Goal: Task Accomplishment & Management: Use online tool/utility

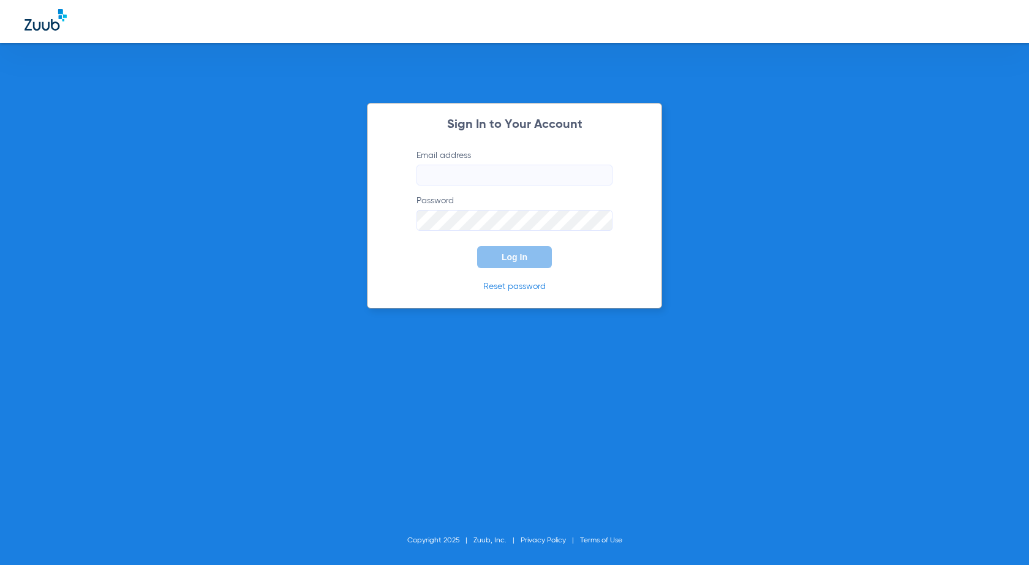
type input "[EMAIL_ADDRESS][DOMAIN_NAME]"
click at [520, 266] on button "Log In" at bounding box center [514, 257] width 75 height 22
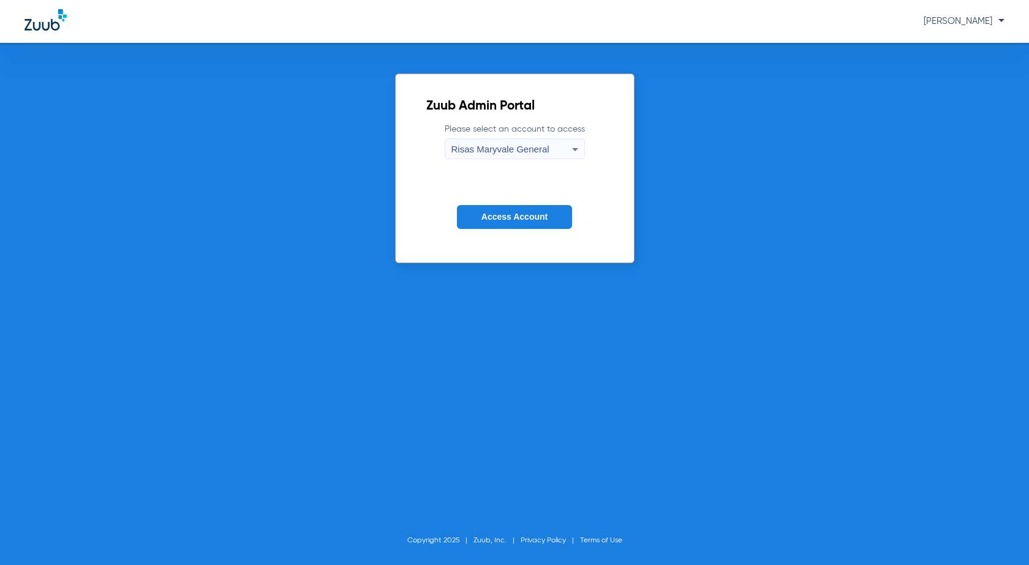
click at [533, 153] on span "Risas Maryvale General" at bounding box center [500, 149] width 98 height 10
drag, startPoint x: 537, startPoint y: 186, endPoint x: 536, endPoint y: 214, distance: 27.6
click at [537, 187] on mat-option "Risas Maryvale Ortho" at bounding box center [515, 191] width 140 height 21
click at [535, 220] on span "Access Account" at bounding box center [514, 217] width 66 height 10
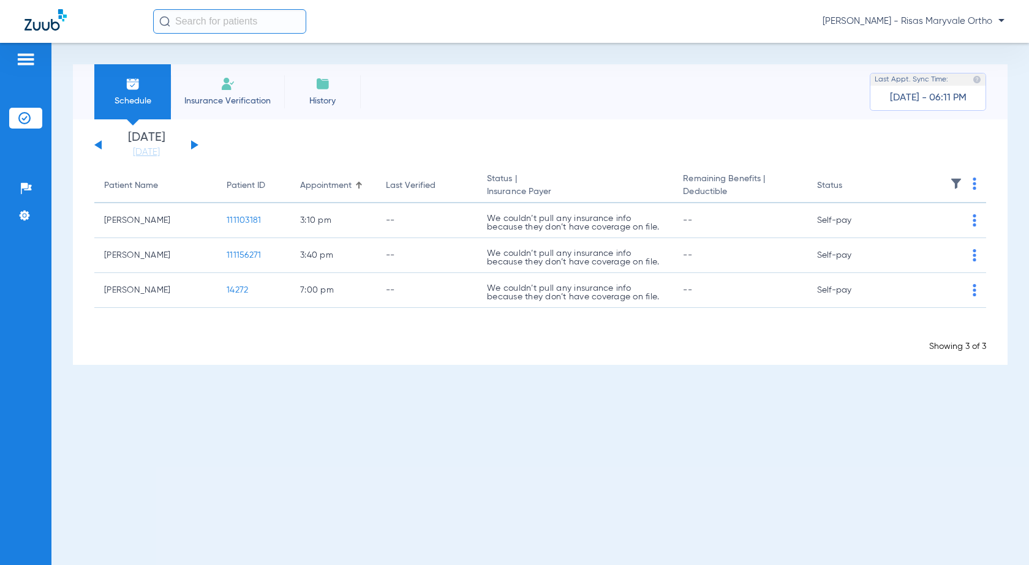
click at [190, 143] on div "Monday 06-09-2025 Tuesday 06-10-2025 Wednesday 06-11-2025 Thursday 06-12-2025 F…" at bounding box center [146, 145] width 104 height 27
click at [192, 145] on button at bounding box center [194, 144] width 7 height 9
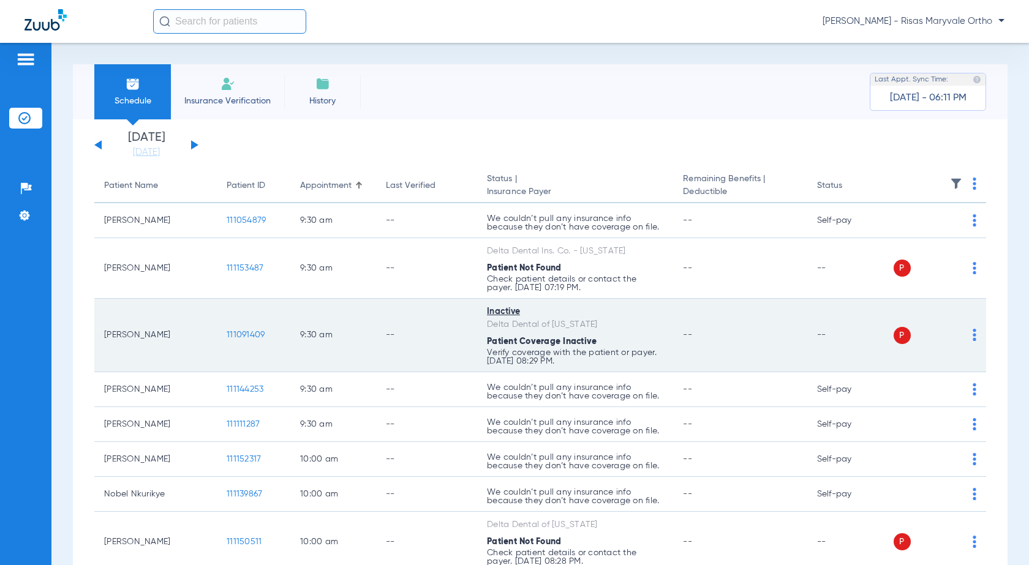
click at [256, 336] on span "111091409" at bounding box center [246, 335] width 38 height 9
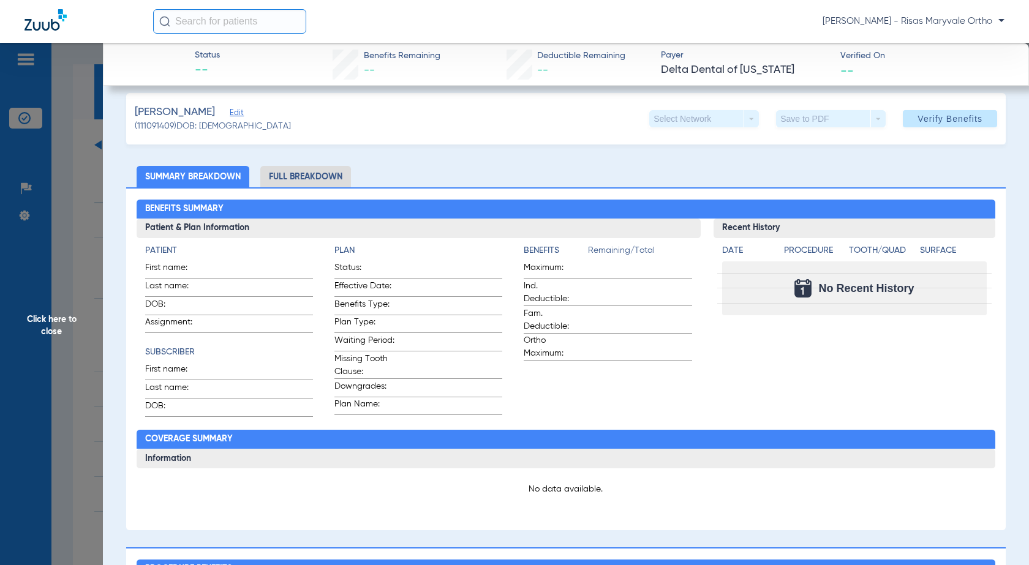
scroll to position [60, 0]
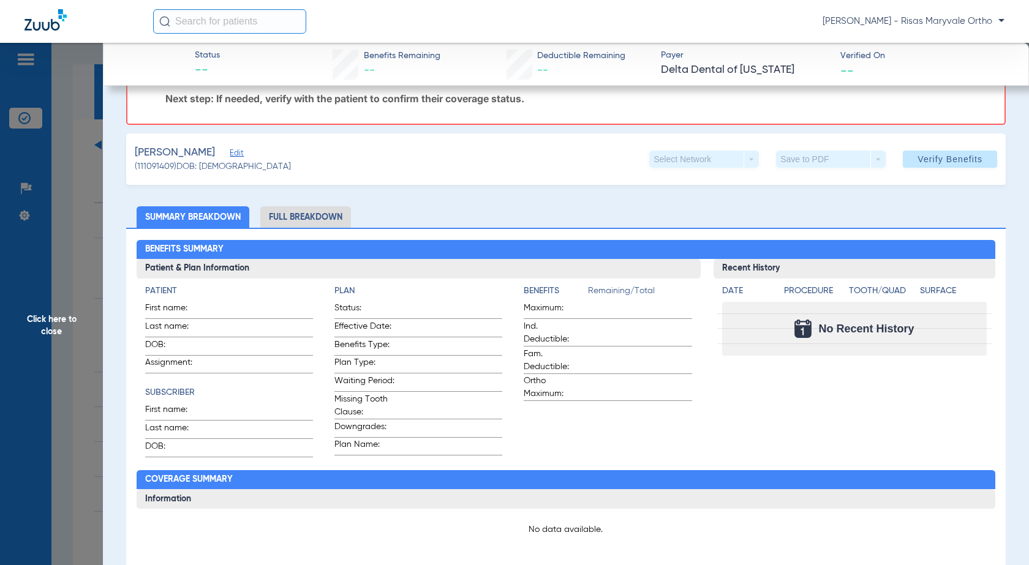
click at [288, 217] on li "Full Breakdown" at bounding box center [305, 216] width 91 height 21
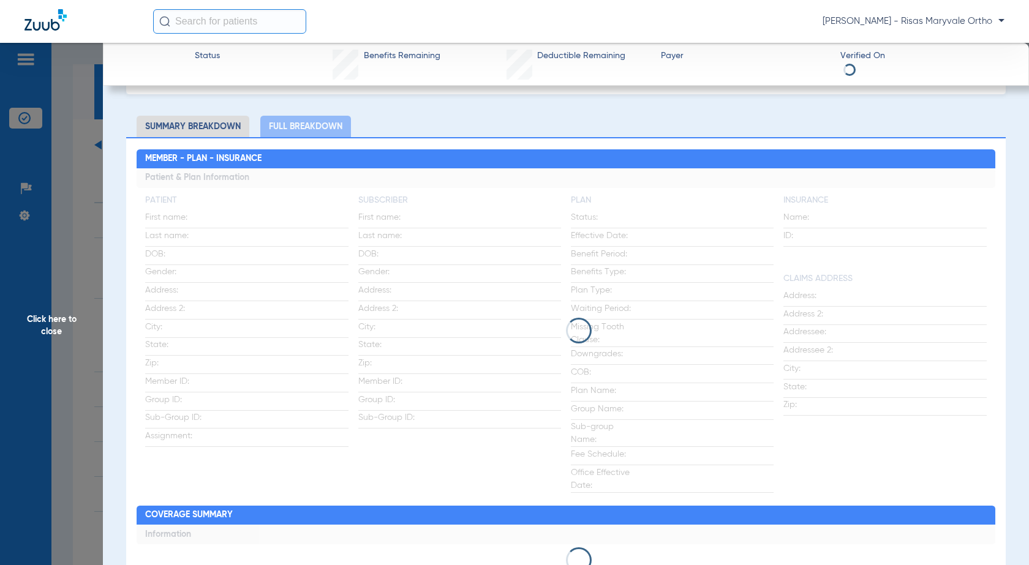
scroll to position [0, 0]
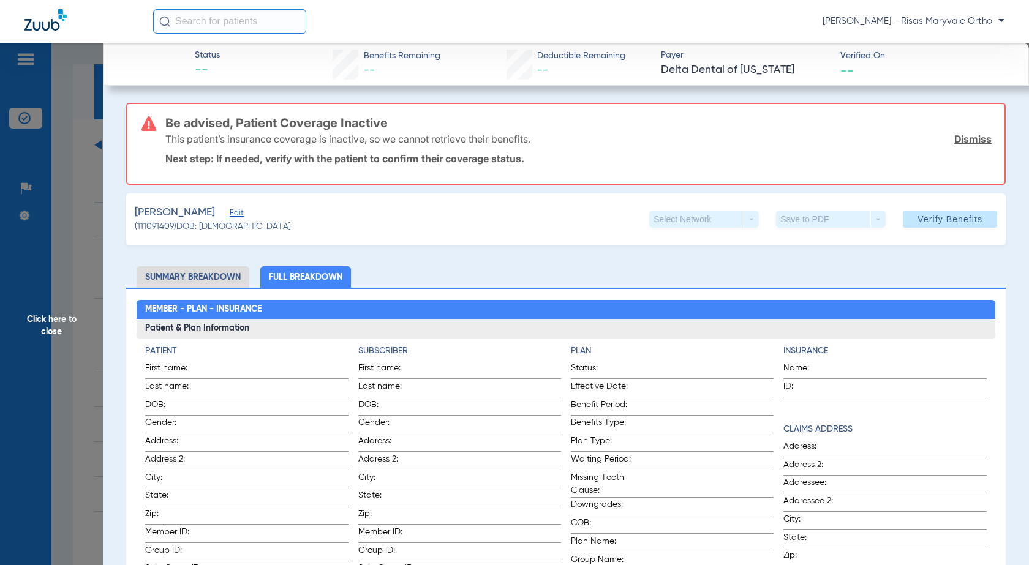
click at [192, 276] on li "Summary Breakdown" at bounding box center [193, 276] width 113 height 21
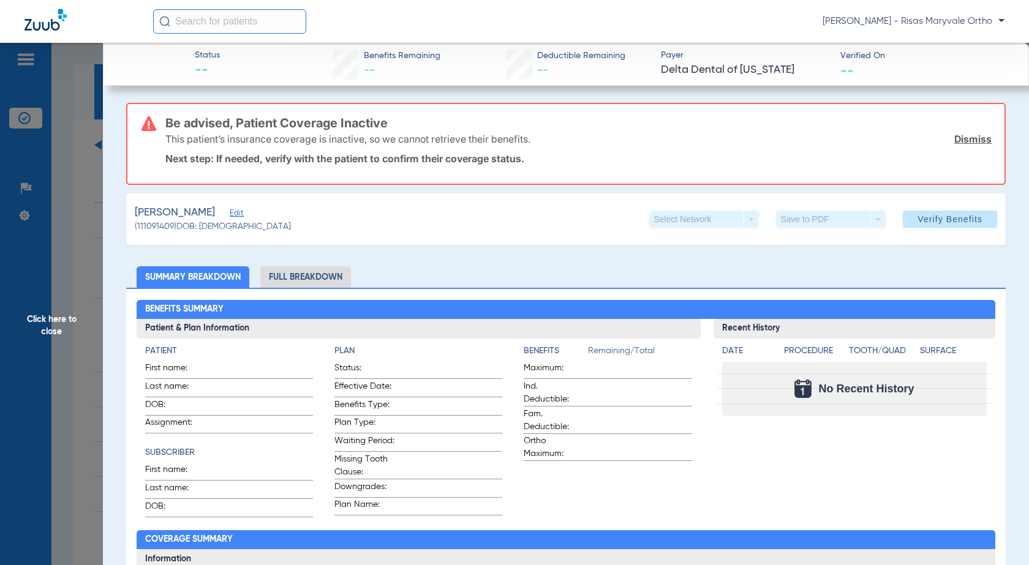
click at [61, 180] on span "Click here to close" at bounding box center [51, 325] width 103 height 565
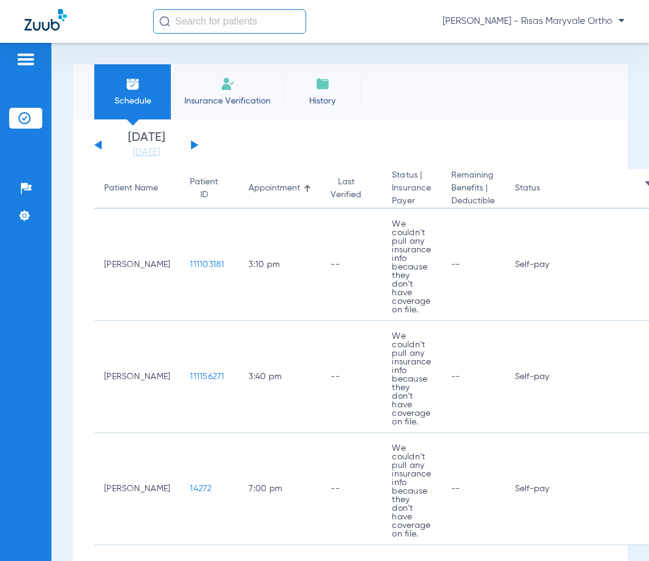
click at [192, 144] on button at bounding box center [194, 144] width 7 height 9
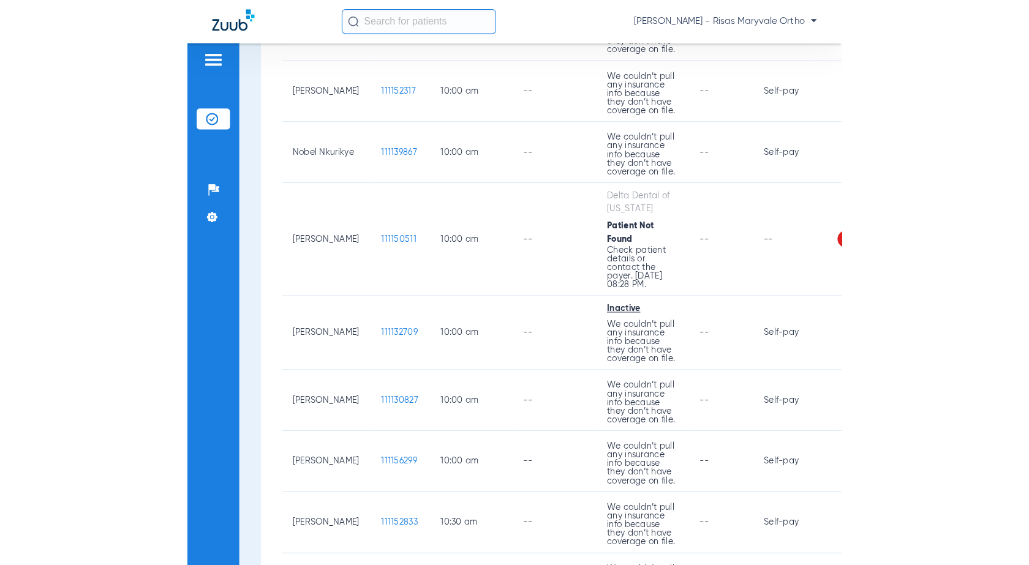
scroll to position [1144, 0]
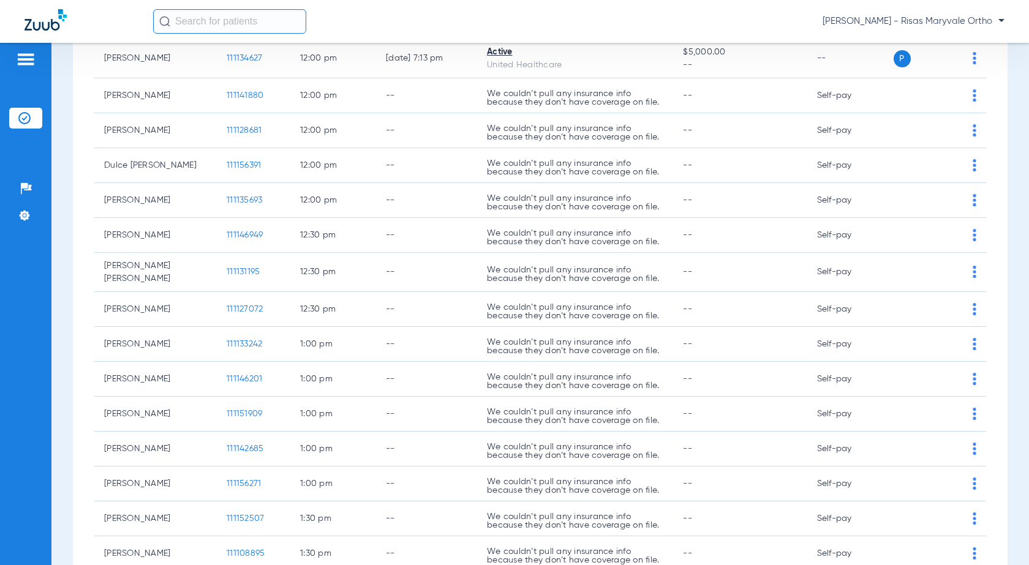
click at [649, 21] on span "[PERSON_NAME] - Risas Maryvale Ortho" at bounding box center [914, 21] width 182 height 12
click at [578, 207] on div at bounding box center [514, 282] width 1029 height 565
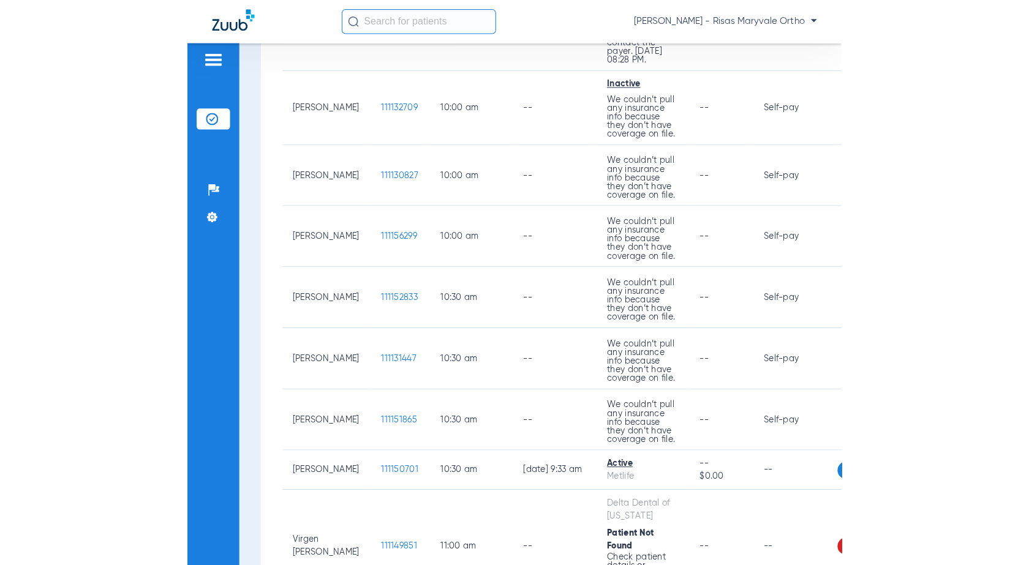
scroll to position [813, 0]
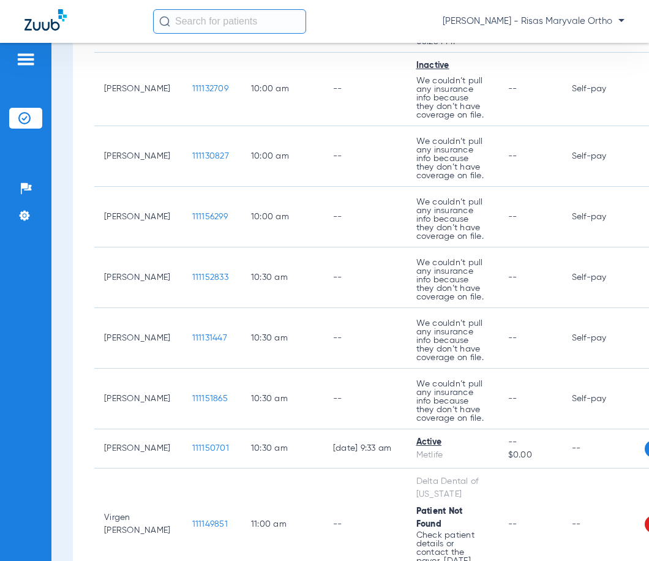
click at [203, 453] on span "111150701" at bounding box center [210, 448] width 37 height 9
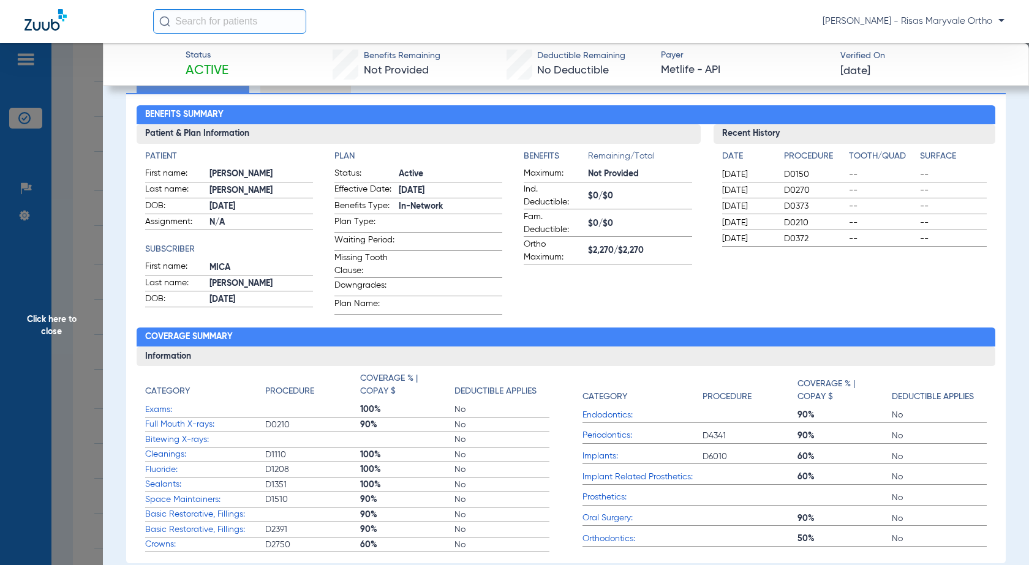
scroll to position [0, 0]
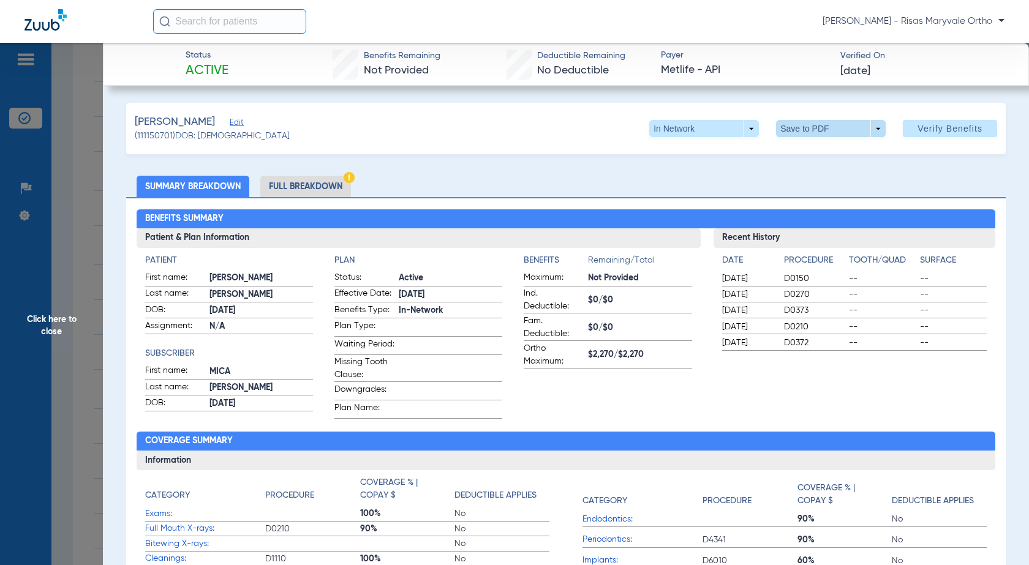
click at [649, 129] on span at bounding box center [830, 128] width 29 height 29
click at [649, 154] on span "Save to PDF" at bounding box center [826, 153] width 48 height 9
click at [273, 184] on li "Full Breakdown" at bounding box center [305, 186] width 91 height 21
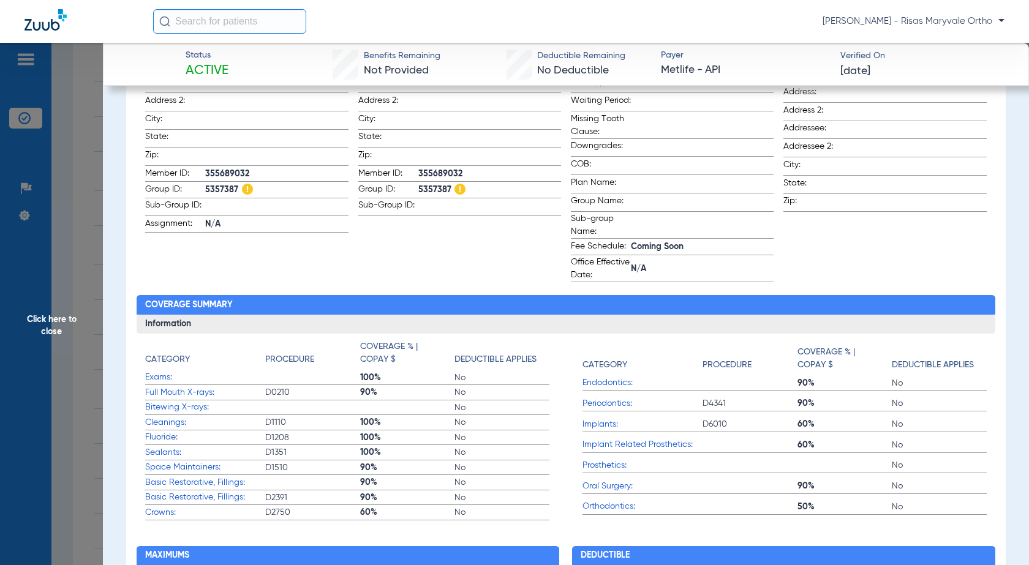
scroll to position [240, 0]
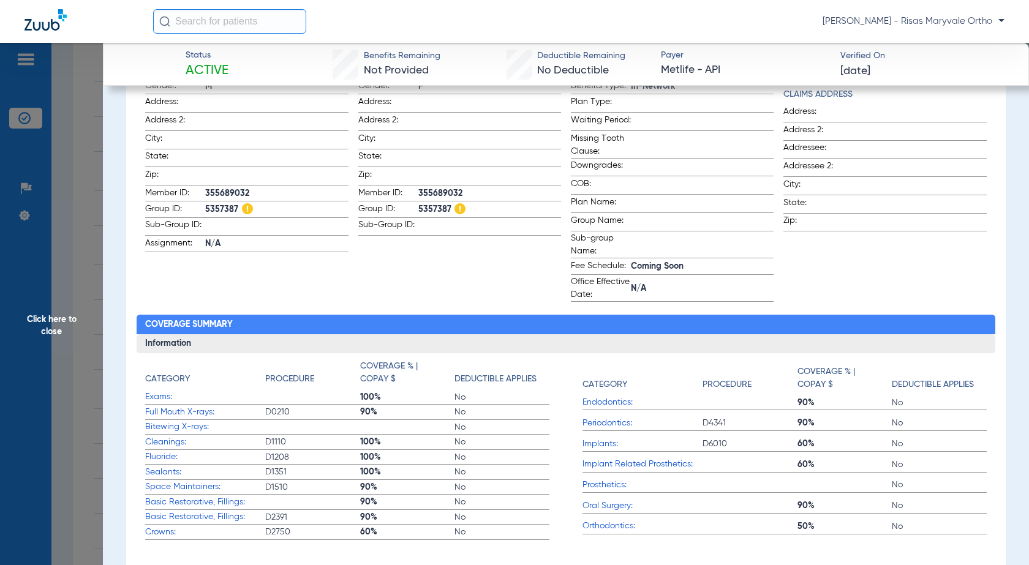
click at [61, 142] on span "Click here to close" at bounding box center [51, 325] width 103 height 565
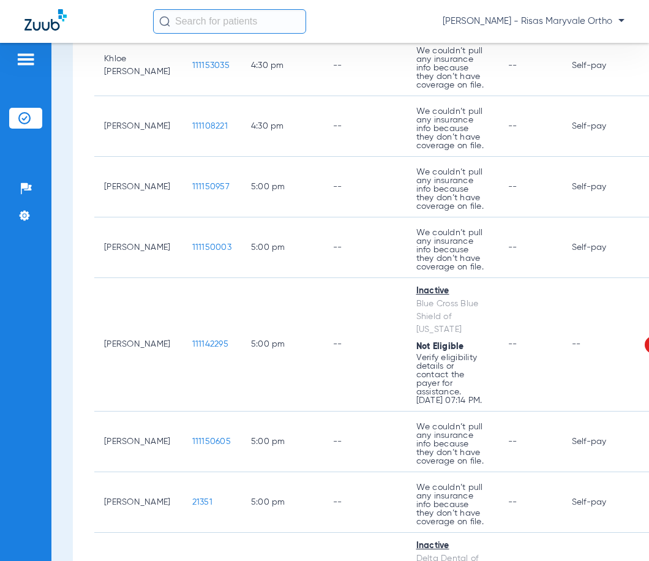
scroll to position [4610, 0]
